Goal: Navigation & Orientation: Find specific page/section

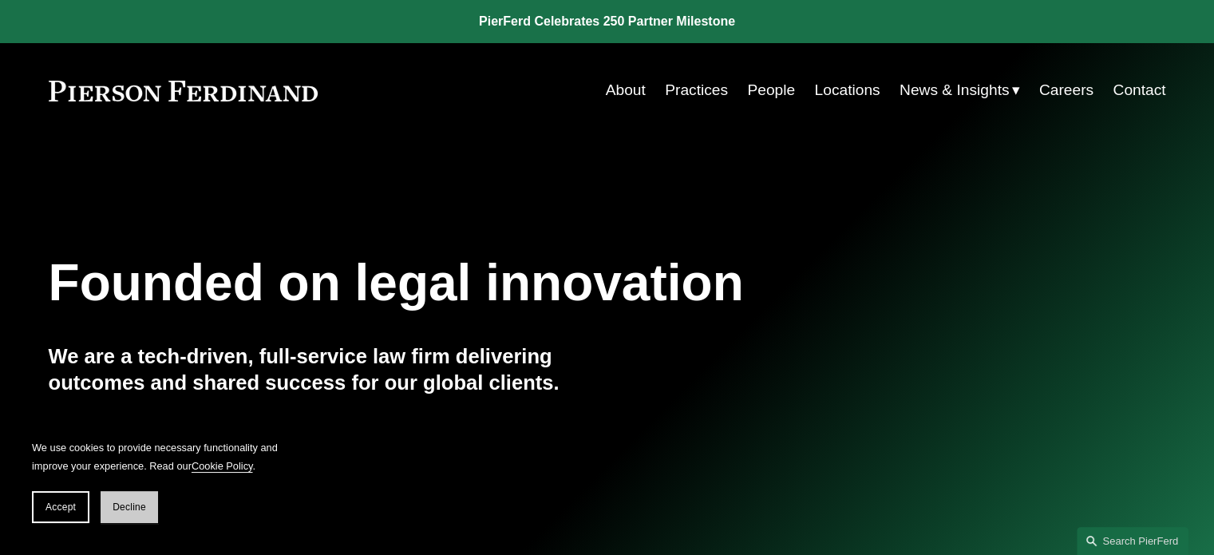
click at [137, 512] on span "Decline" at bounding box center [130, 506] width 34 height 11
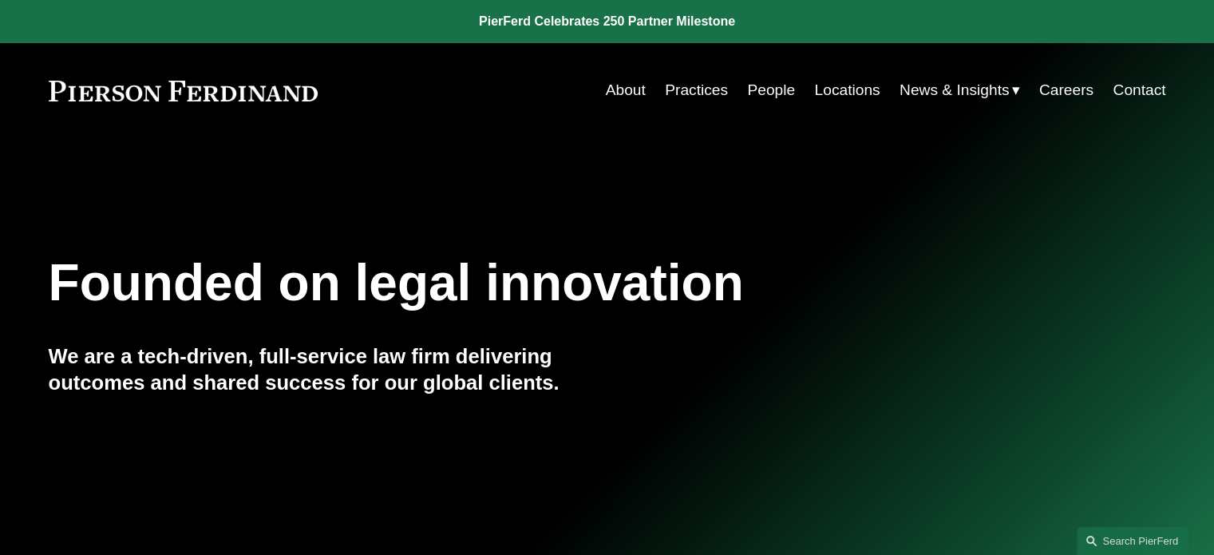
click at [682, 91] on link "Practices" at bounding box center [696, 90] width 63 height 30
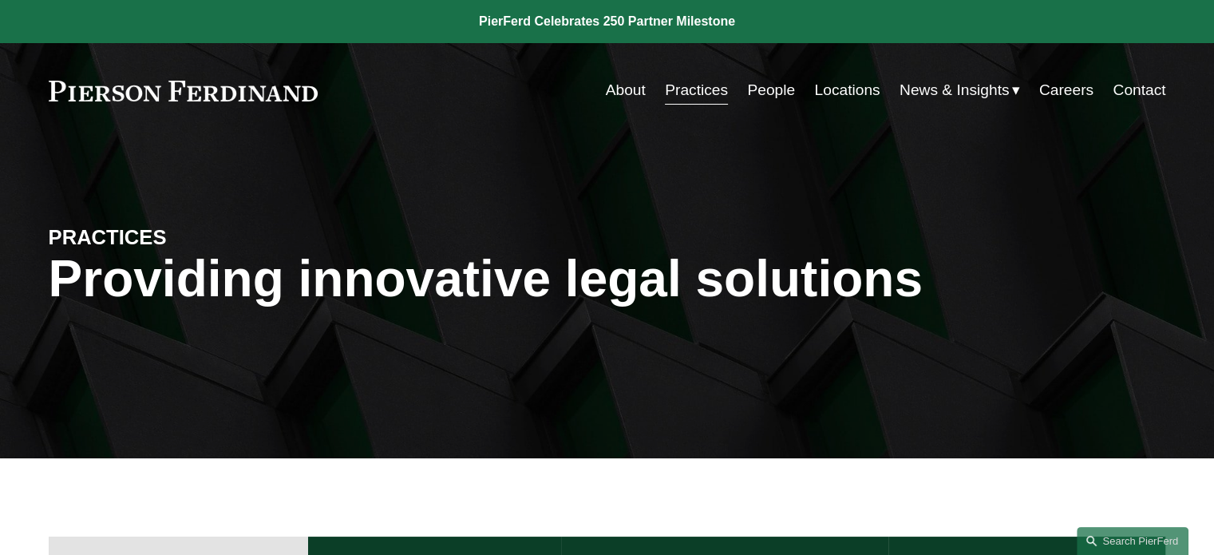
click at [763, 85] on link "People" at bounding box center [771, 90] width 48 height 30
